Goal: Task Accomplishment & Management: Complete application form

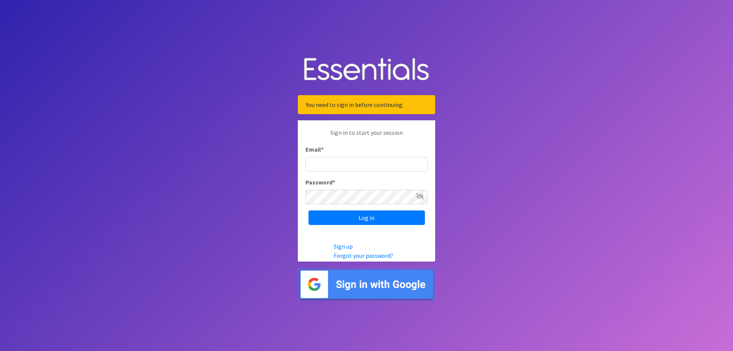
click at [356, 162] on input "Email *" at bounding box center [367, 164] width 122 height 15
type input "jconverse@harrahschools.com"
click at [309, 210] on input "Log in" at bounding box center [367, 217] width 116 height 15
type input "[EMAIL_ADDRESS][DOMAIN_NAME]"
click at [309, 210] on input "Log in" at bounding box center [367, 217] width 116 height 15
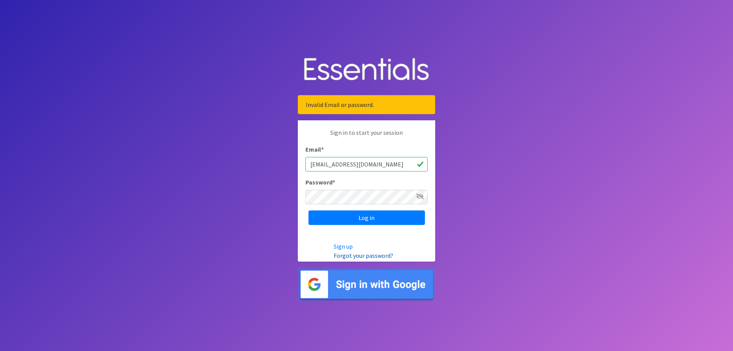
click at [354, 257] on link "Forgot your password?" at bounding box center [364, 256] width 60 height 8
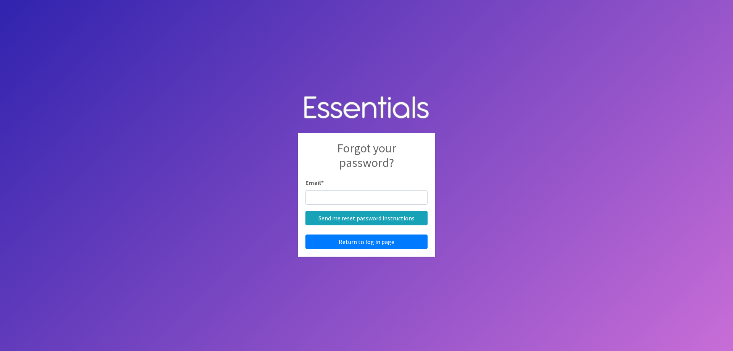
click at [355, 196] on input "Email *" at bounding box center [367, 197] width 122 height 15
type input "jconverse@harrahschools.com"
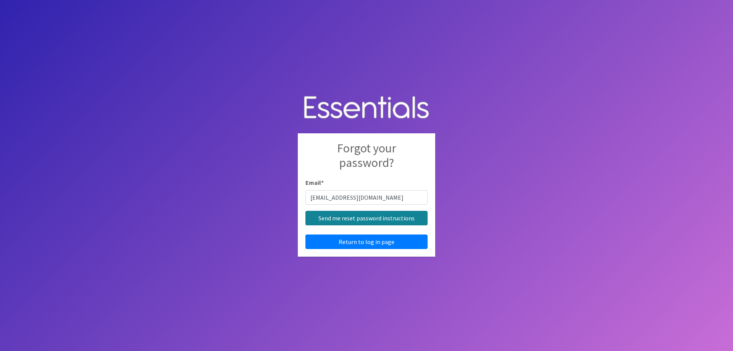
click at [359, 217] on input "Send me reset password instructions" at bounding box center [367, 218] width 122 height 15
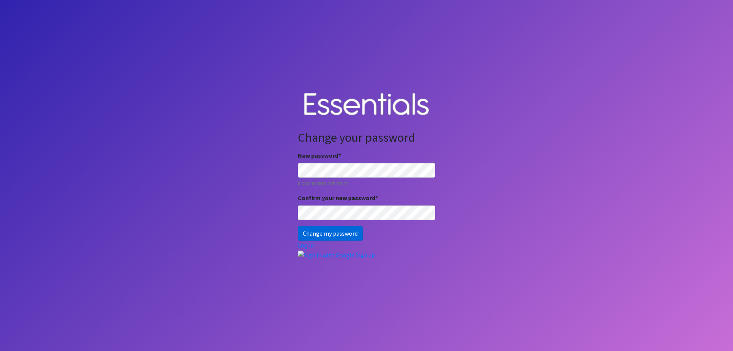
click at [332, 233] on input "Change my password" at bounding box center [330, 233] width 65 height 15
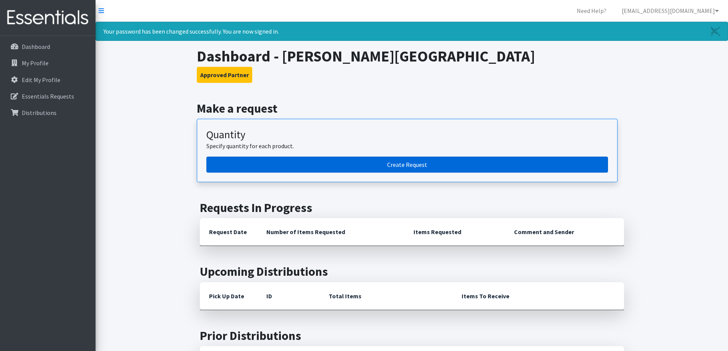
click at [417, 165] on link "Create Request" at bounding box center [406, 165] width 401 height 16
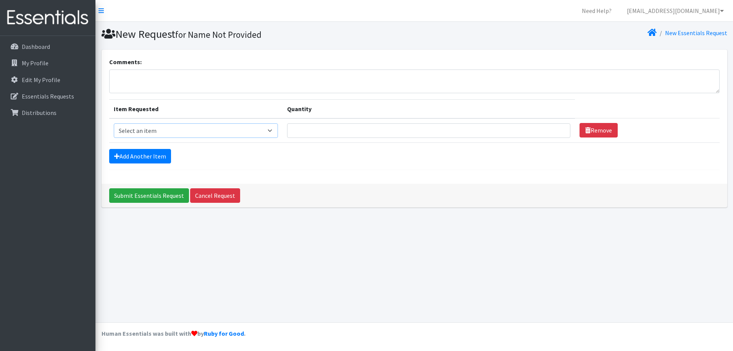
click at [266, 128] on select "Select an item Pad Kits Tampon Kit" at bounding box center [196, 130] width 165 height 15
select select "12262"
click at [114, 123] on select "Select an item Pad Kits Tampon Kit" at bounding box center [196, 130] width 165 height 15
drag, startPoint x: 532, startPoint y: 122, endPoint x: 528, endPoint y: 127, distance: 6.3
click at [531, 124] on td "Quantity" at bounding box center [429, 130] width 293 height 24
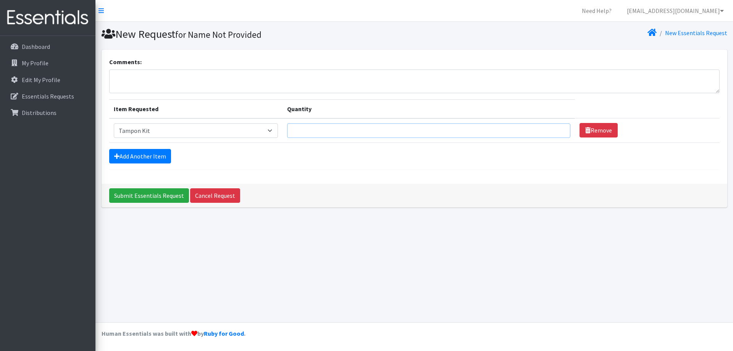
click at [527, 128] on input "Quantity" at bounding box center [428, 130] width 283 height 15
type input "50"
click at [270, 131] on select "Select an item Pad Kits Tampon Kit" at bounding box center [196, 130] width 165 height 15
click at [378, 184] on div "Submit Essentials Request Cancel Request" at bounding box center [415, 196] width 626 height 24
click at [149, 155] on link "Add Another Item" at bounding box center [140, 156] width 62 height 15
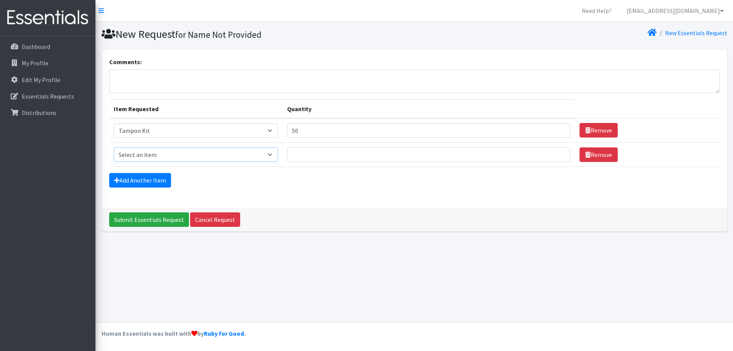
click at [278, 155] on select "Select an item Pad Kits Tampon Kit" at bounding box center [196, 154] width 165 height 15
select select "12263"
click at [114, 147] on select "Select an item Pad Kits Tampon Kit" at bounding box center [196, 154] width 165 height 15
click at [322, 153] on input "Quantity" at bounding box center [428, 154] width 283 height 15
type input "50"
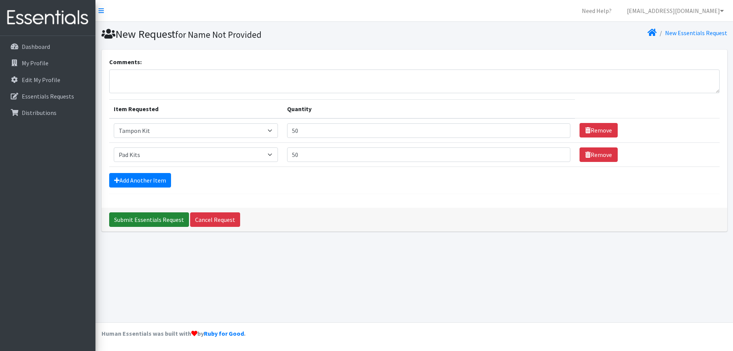
click at [156, 218] on input "Submit Essentials Request" at bounding box center [149, 219] width 80 height 15
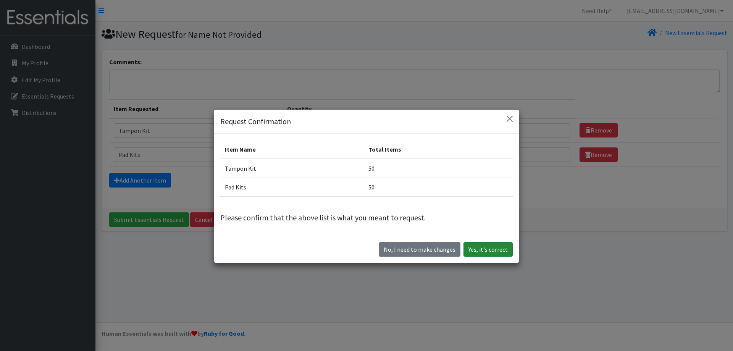
click at [488, 248] on button "Yes, it's correct" at bounding box center [488, 249] width 49 height 15
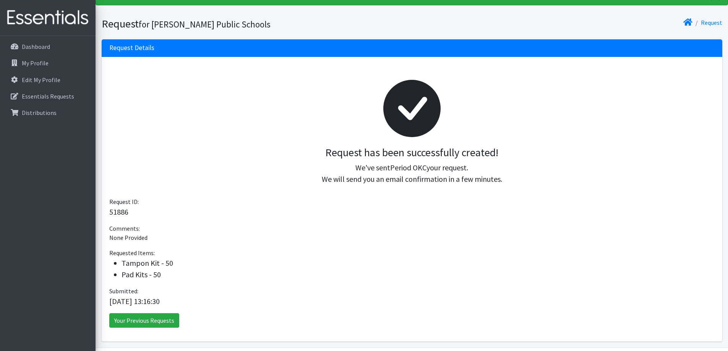
scroll to position [61, 0]
